Goal: Information Seeking & Learning: Understand process/instructions

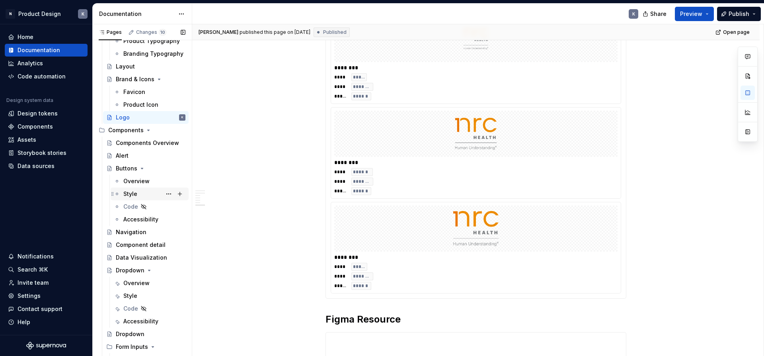
scroll to position [268, 0]
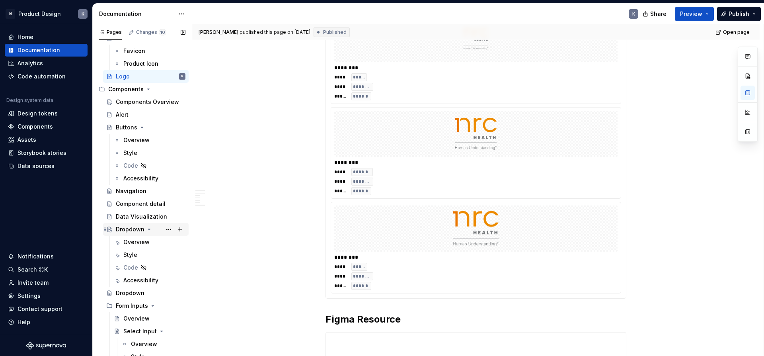
click at [132, 229] on div "Dropdown" at bounding box center [130, 229] width 29 height 8
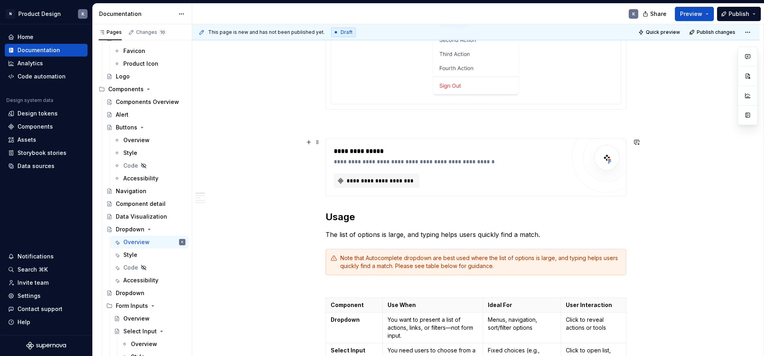
scroll to position [404, 0]
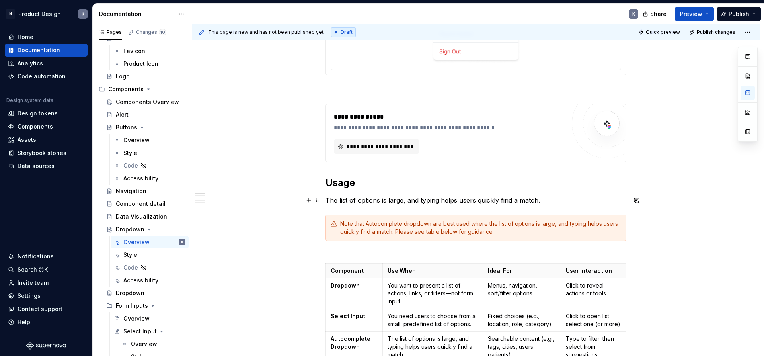
click at [408, 201] on p "The list of options is large, and typing helps users quickly find a match." at bounding box center [476, 200] width 301 height 10
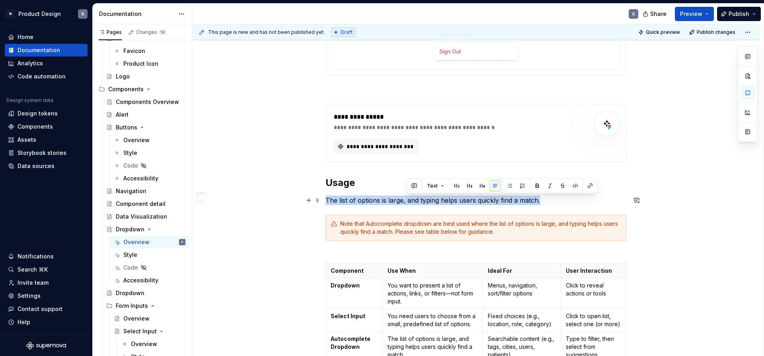
click at [408, 201] on p "The list of options is large, and typing helps users quickly find a match." at bounding box center [476, 200] width 301 height 10
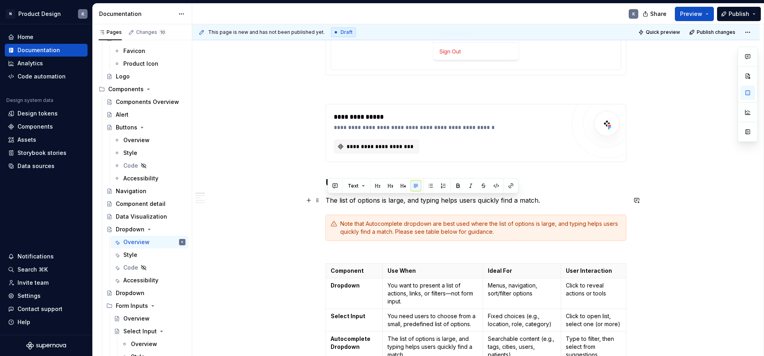
click at [545, 202] on p "The list of options is large, and typing helps users quickly find a match." at bounding box center [476, 200] width 301 height 10
click at [139, 291] on div "Dropdown" at bounding box center [130, 293] width 29 height 8
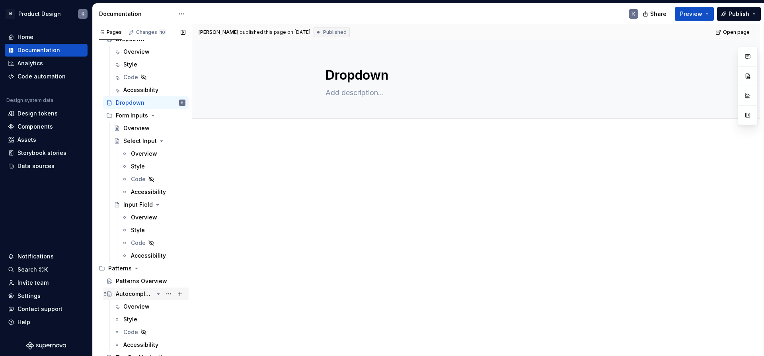
scroll to position [458, 0]
click at [138, 294] on div "Autocomplete" at bounding box center [135, 294] width 38 height 8
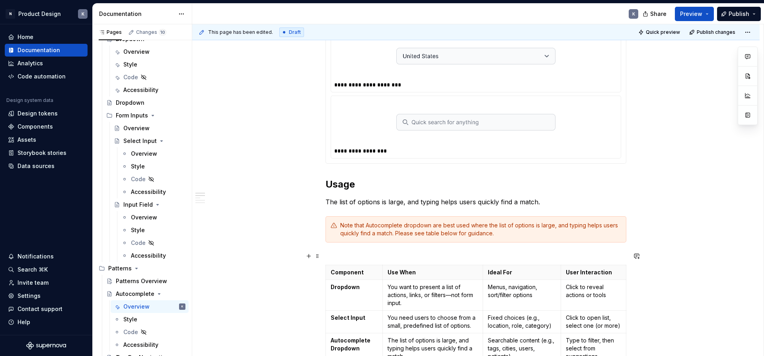
scroll to position [232, 0]
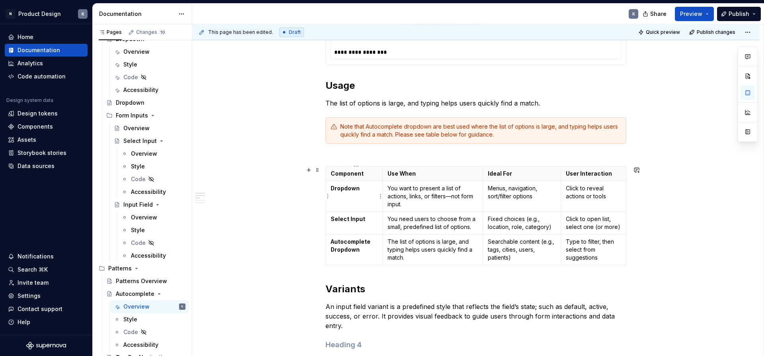
type textarea "*"
click at [348, 191] on p "Dropdown" at bounding box center [354, 188] width 47 height 8
click at [336, 159] on div "**********" at bounding box center [476, 292] width 301 height 733
click at [321, 165] on div "**********" at bounding box center [478, 190] width 572 height 332
click at [421, 193] on p "You want to present a list of actions, links, or filters—not form input." at bounding box center [433, 196] width 90 height 24
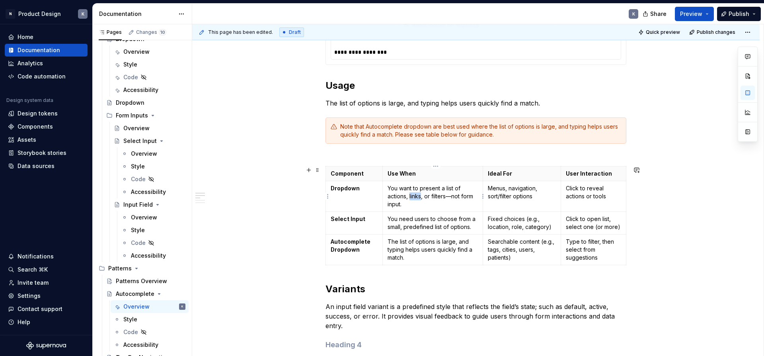
click at [421, 193] on p "You want to present a list of actions, links, or filters—not form input." at bounding box center [433, 196] width 90 height 24
click at [431, 157] on div "**********" at bounding box center [476, 292] width 301 height 733
click at [319, 170] on span at bounding box center [317, 169] width 6 height 11
